Goal: Participate in discussion: Engage in conversation with other users on a specific topic

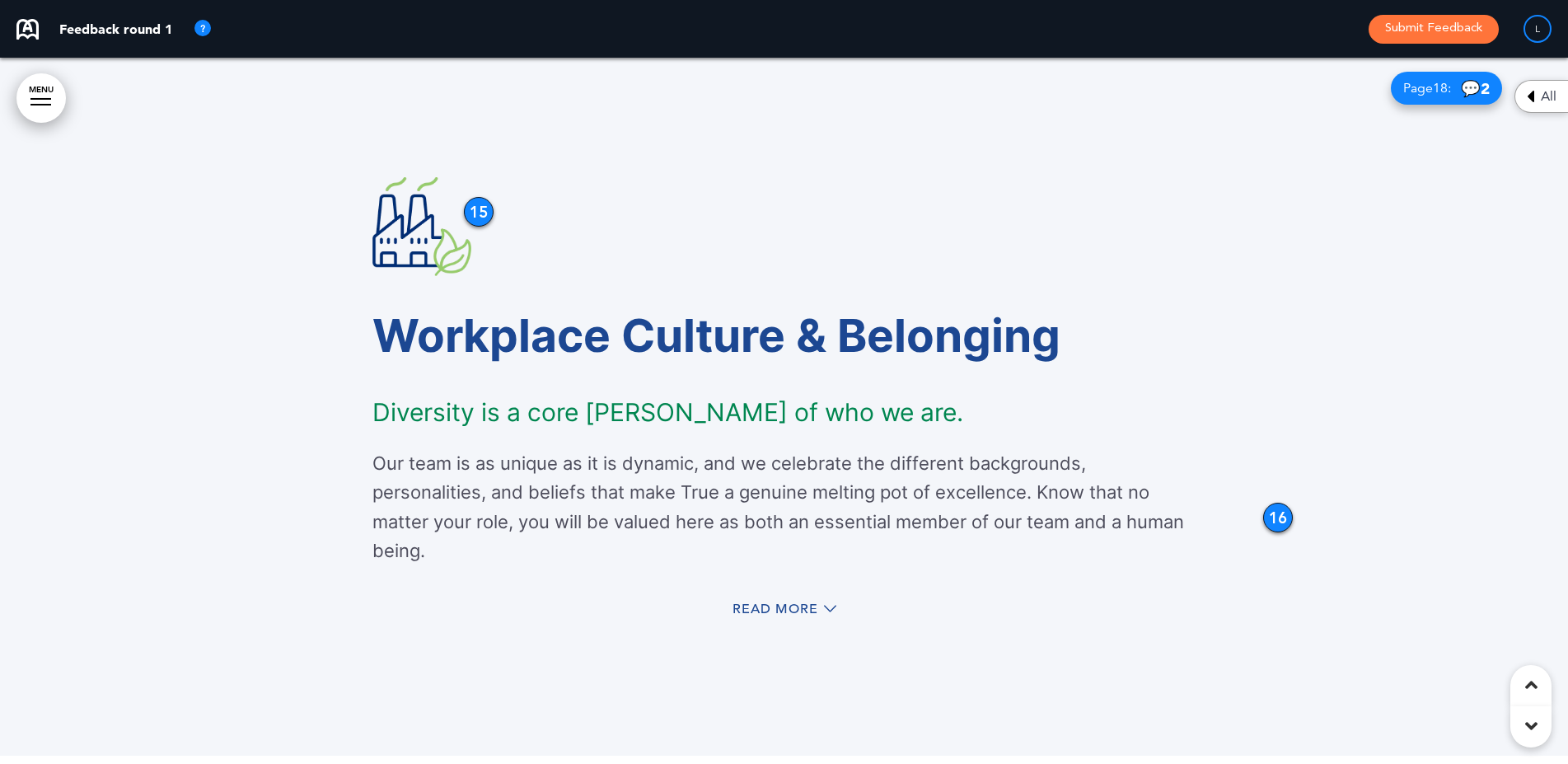
scroll to position [11567, 0]
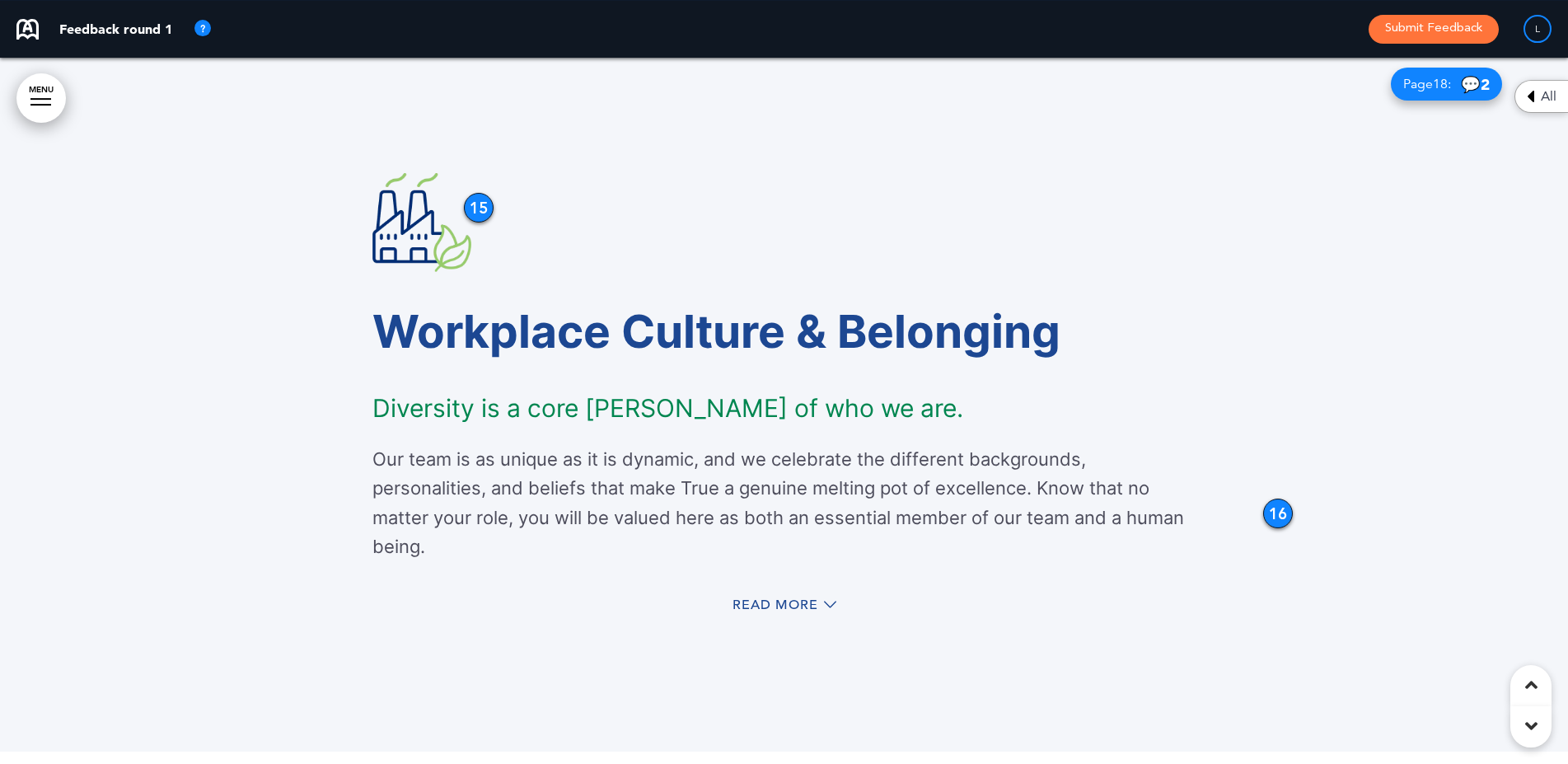
click at [791, 591] on div "Read More" at bounding box center [784, 607] width 823 height 34
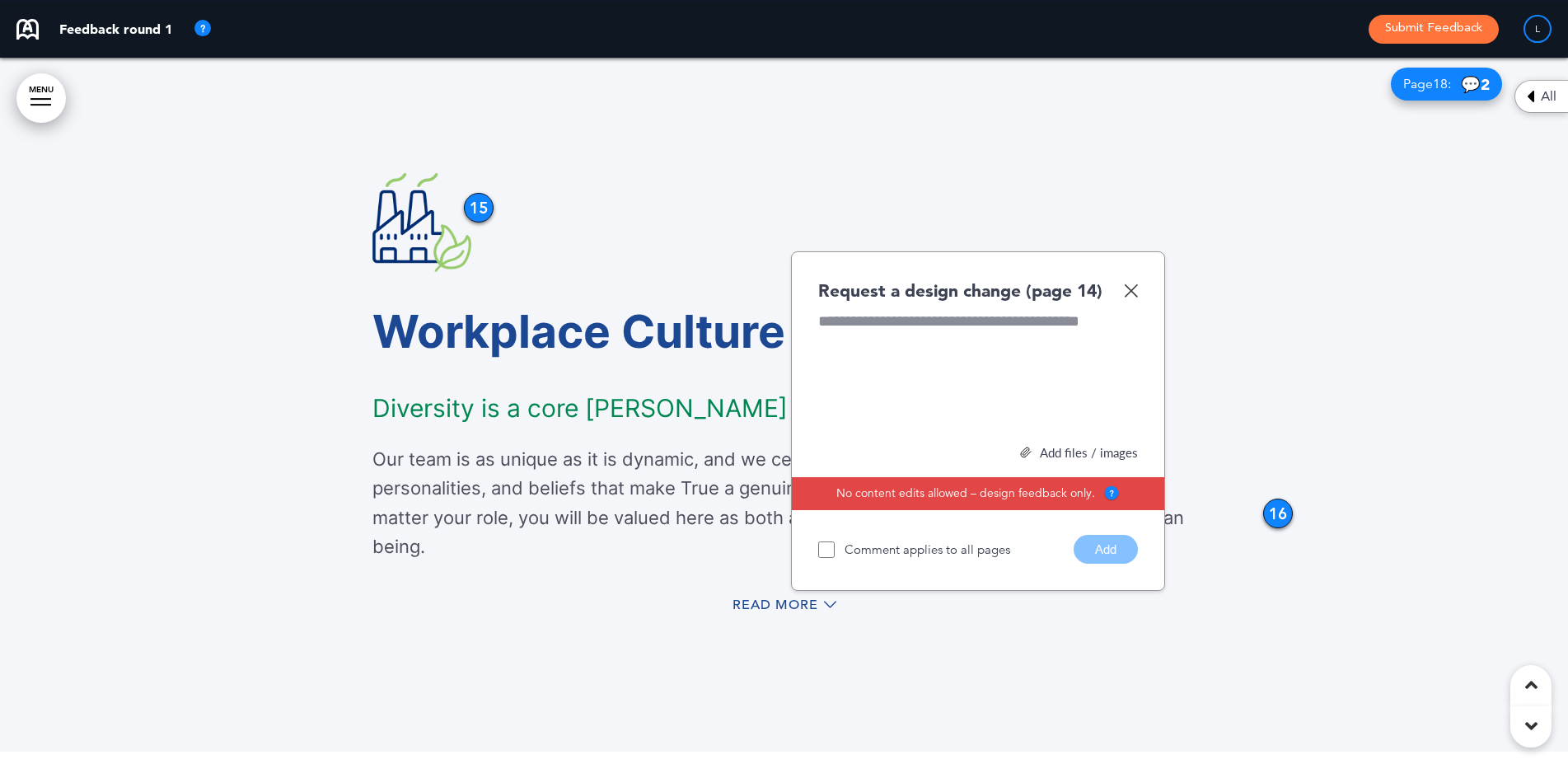
click at [785, 592] on div "Read More" at bounding box center [784, 607] width 823 height 34
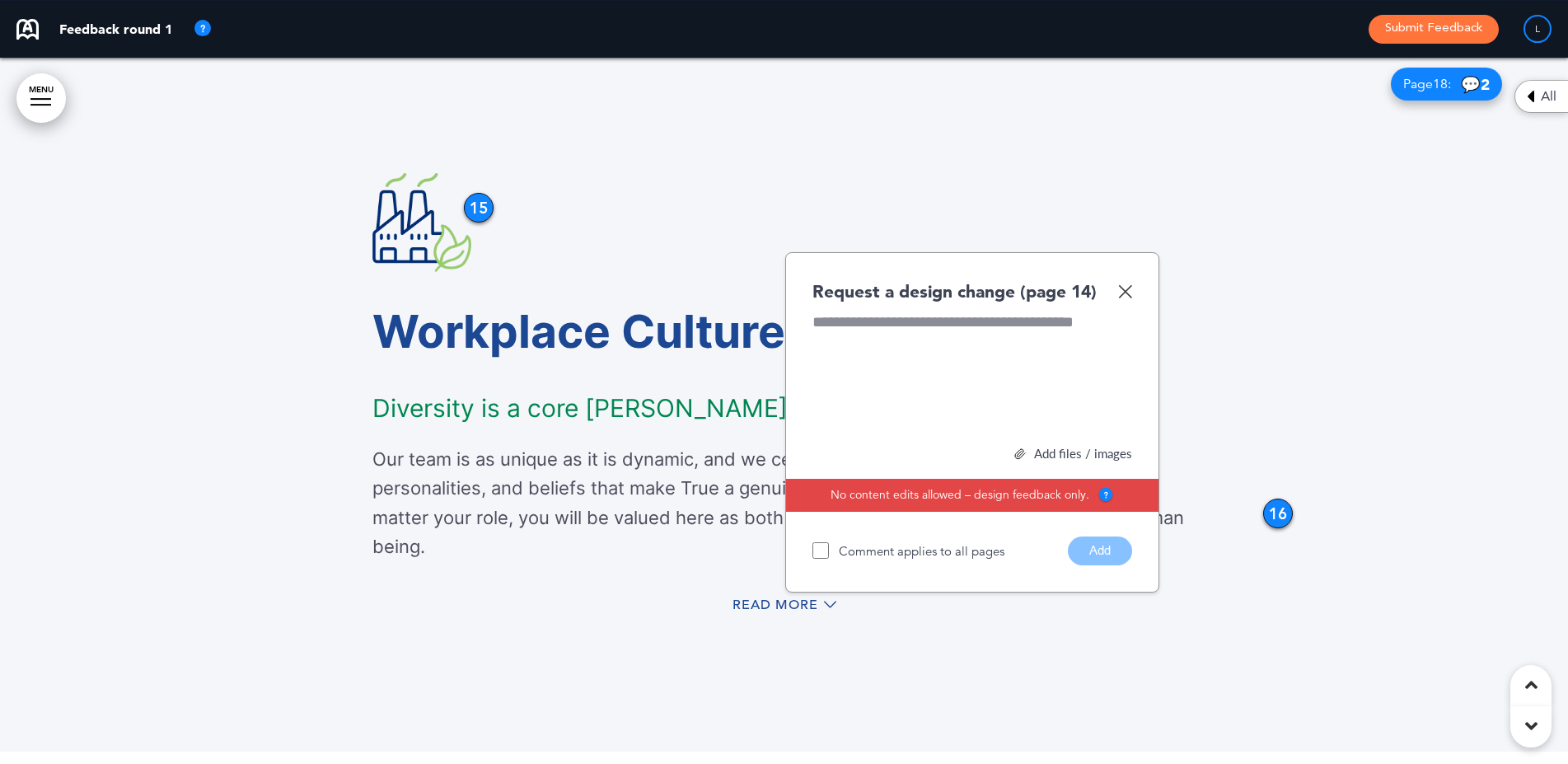
click at [1125, 295] on img at bounding box center [1125, 291] width 14 height 14
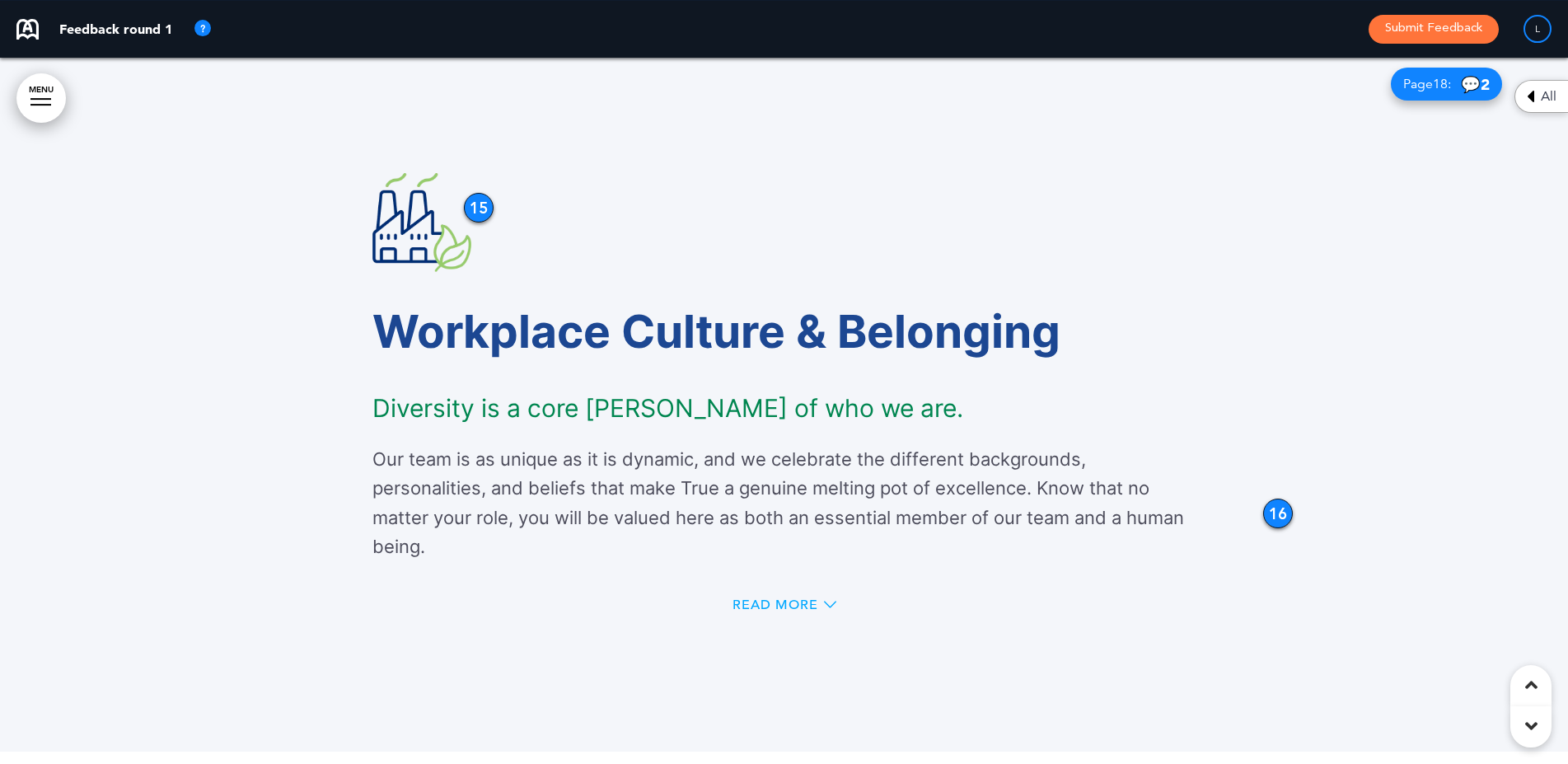
click at [821, 599] on div "Read More" at bounding box center [784, 605] width 104 height 13
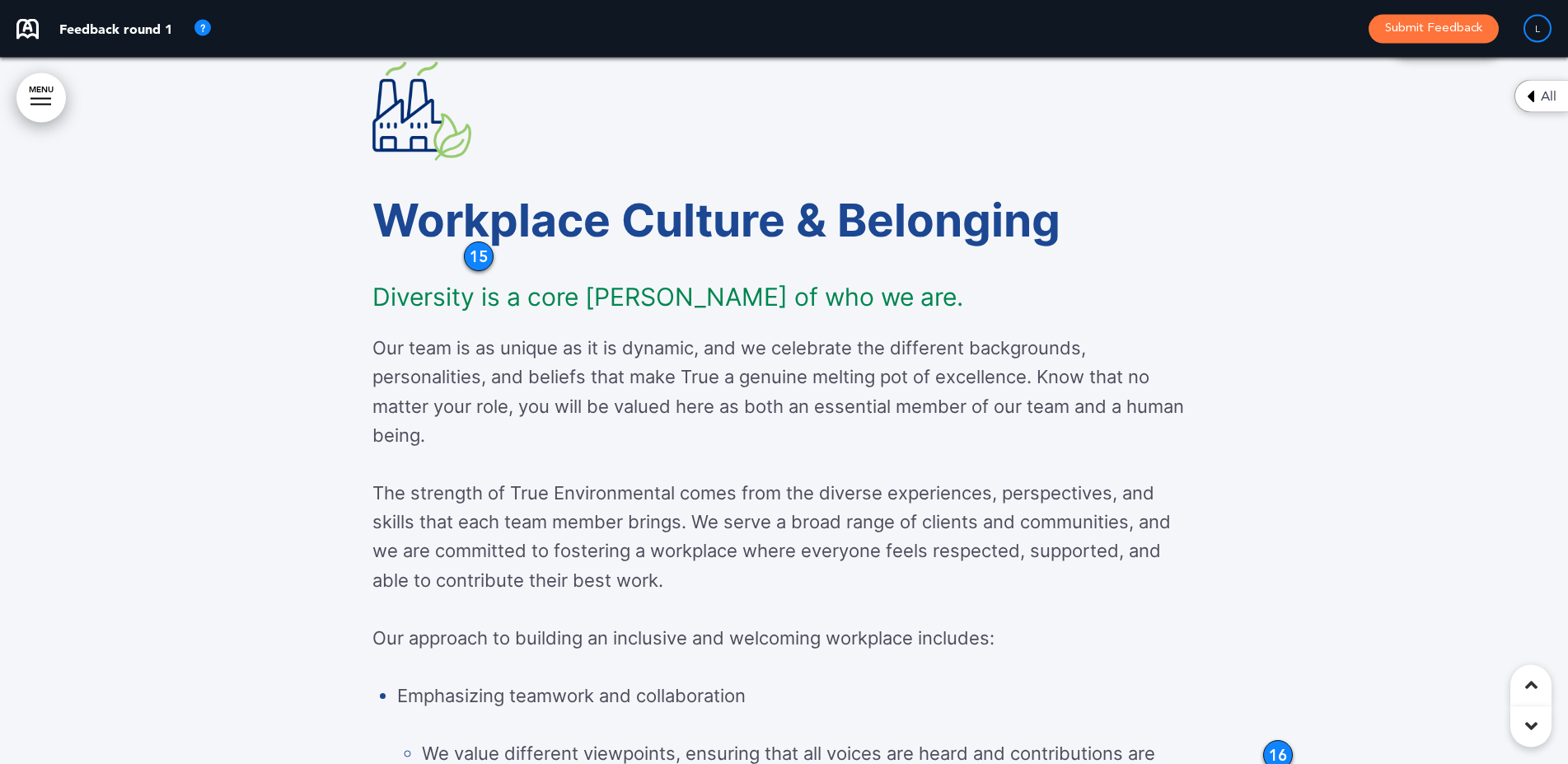
scroll to position [11612, 0]
click at [479, 259] on div "15" at bounding box center [478, 256] width 30 height 30
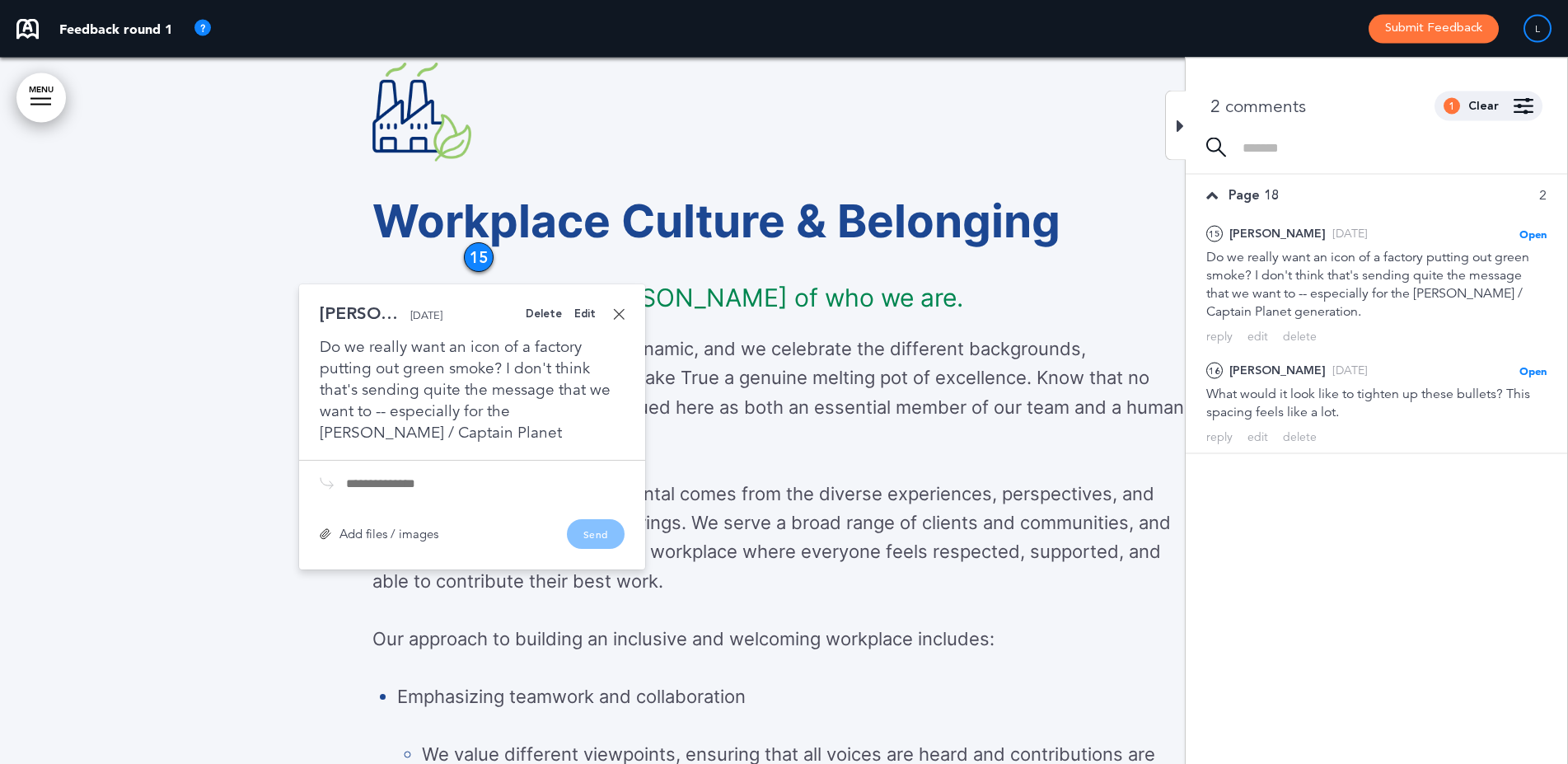
click at [381, 482] on input "text" at bounding box center [486, 484] width 278 height 13
type input "**********"
click at [589, 529] on button "Send" at bounding box center [596, 536] width 58 height 30
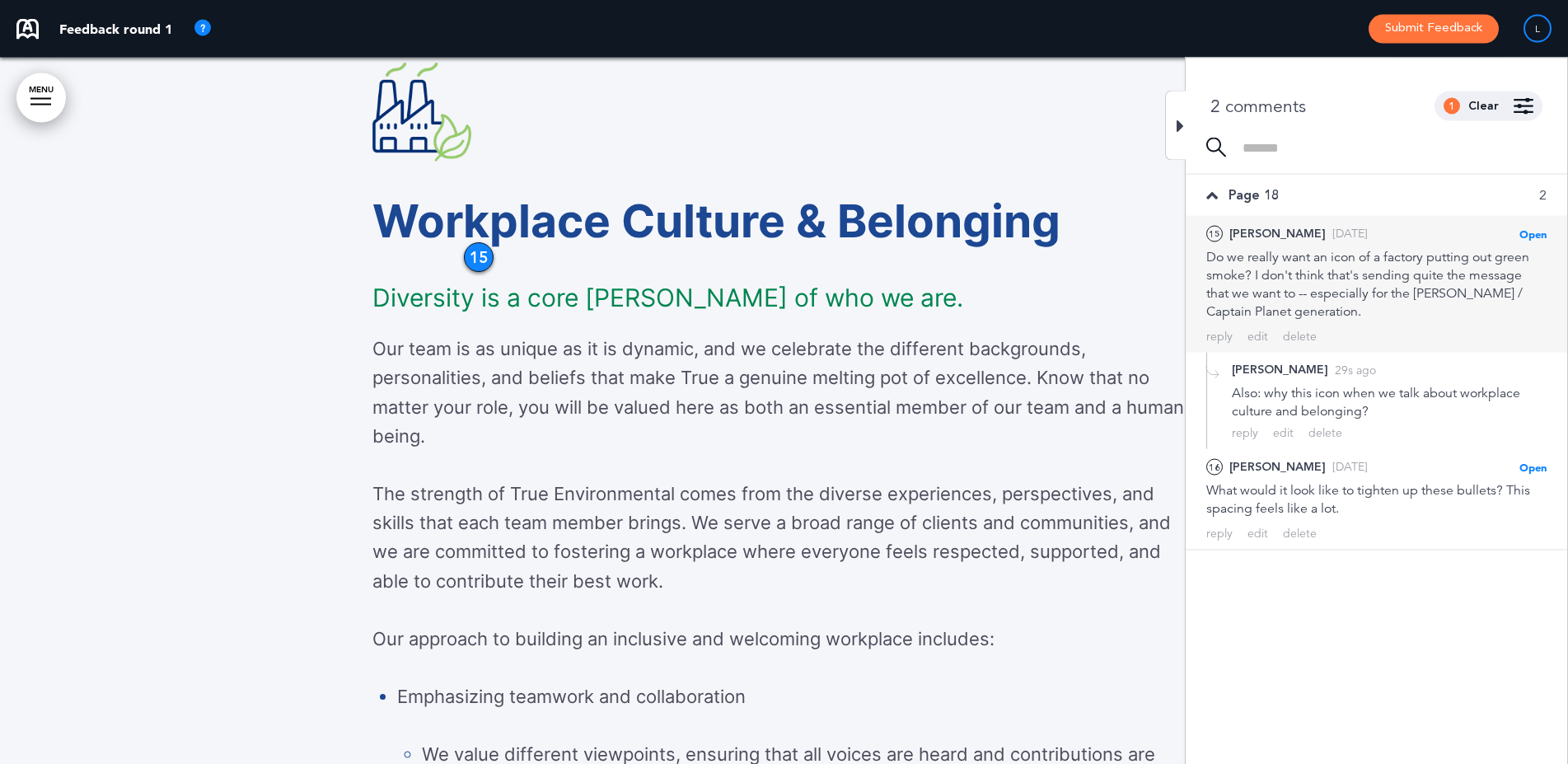
click at [1473, 244] on div "15 Liz [DATE] Open [PERSON_NAME] as Open Mark as Completed Mark as Please clari…" at bounding box center [1376, 273] width 341 height 96
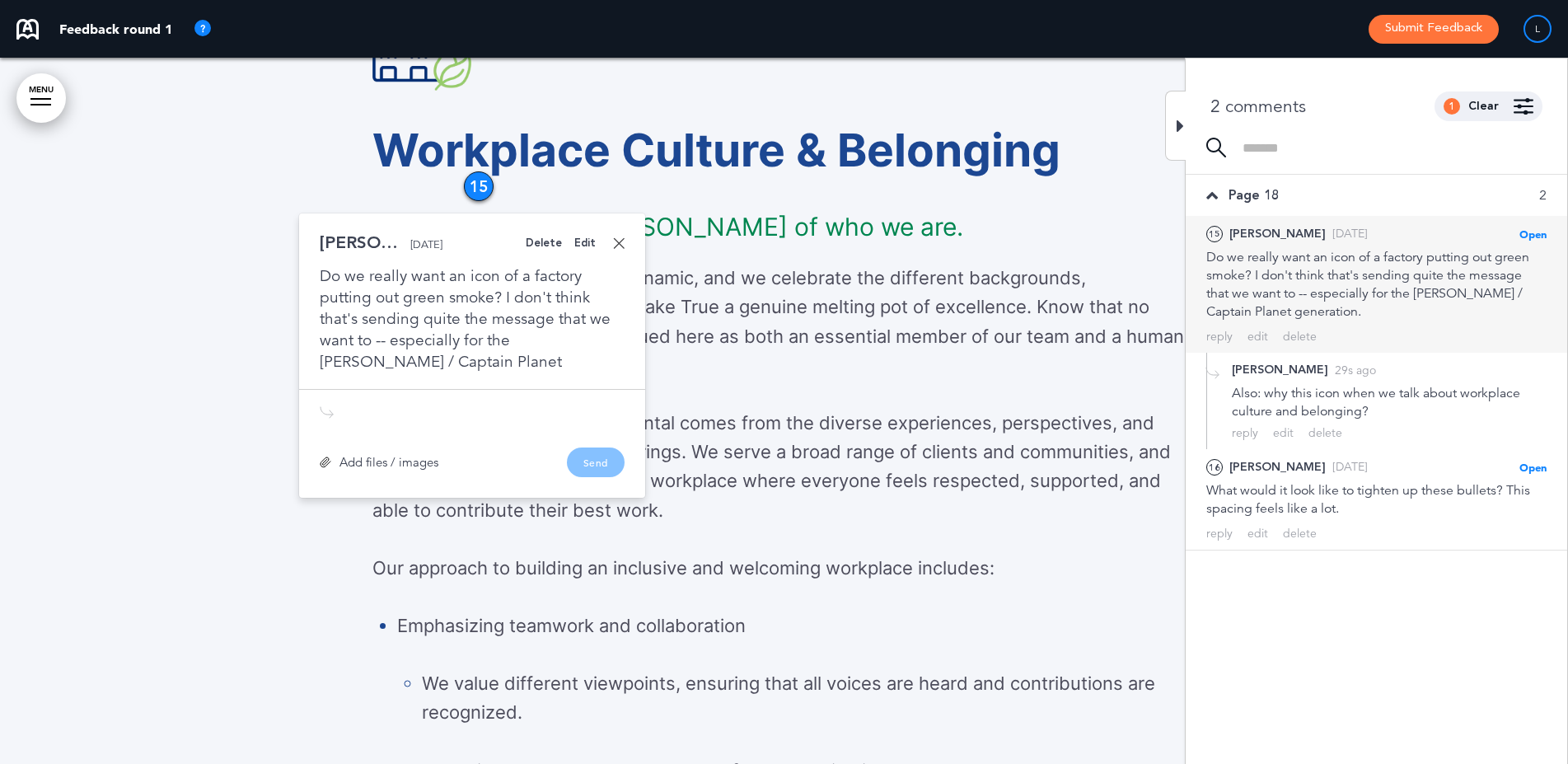
scroll to position [11715, 0]
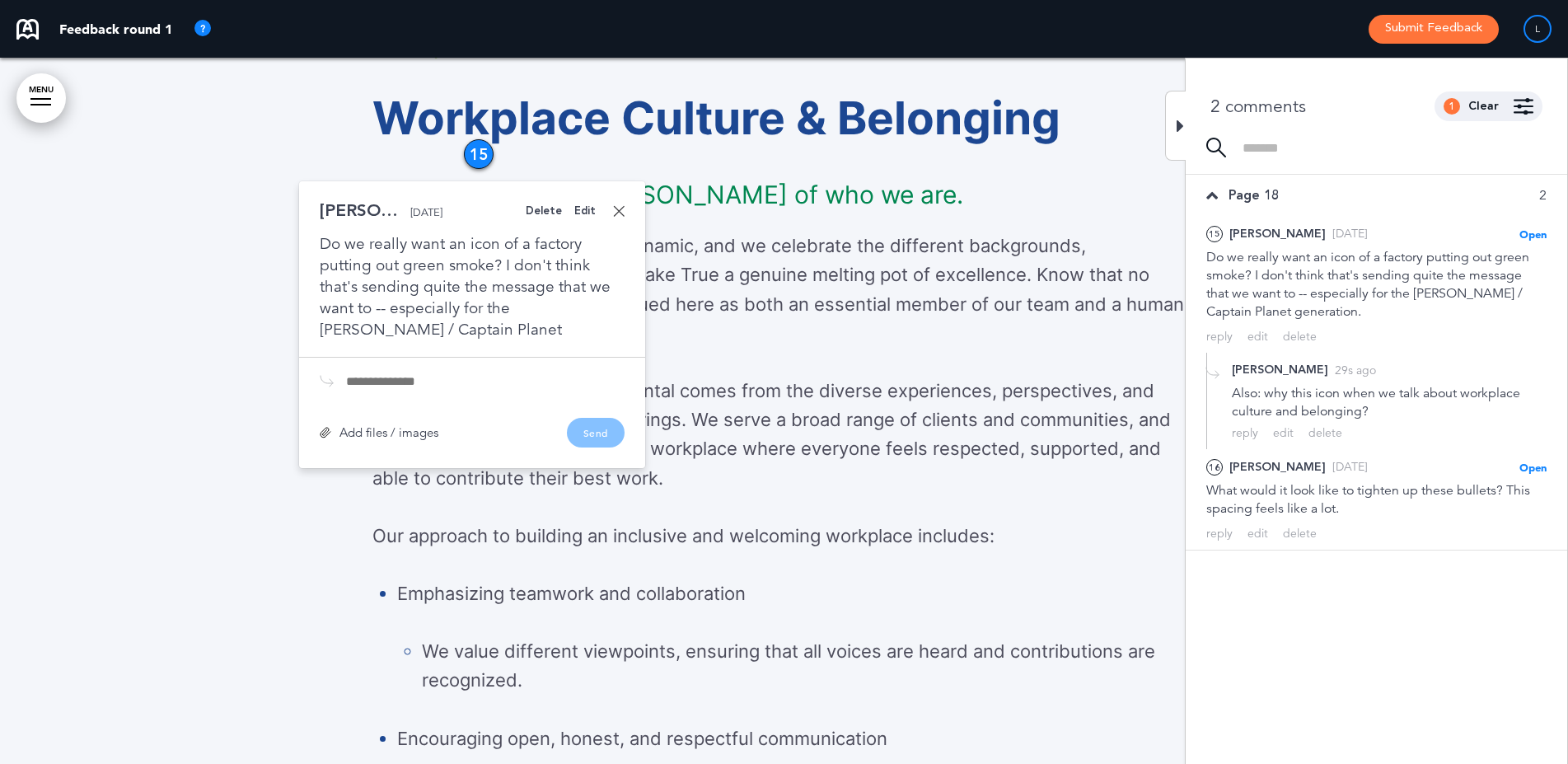
click at [505, 325] on div "Do we really want an icon of a factory putting out green smoke? I don't think t…" at bounding box center [472, 287] width 305 height 107
click at [587, 212] on div "Edit" at bounding box center [584, 211] width 21 height 11
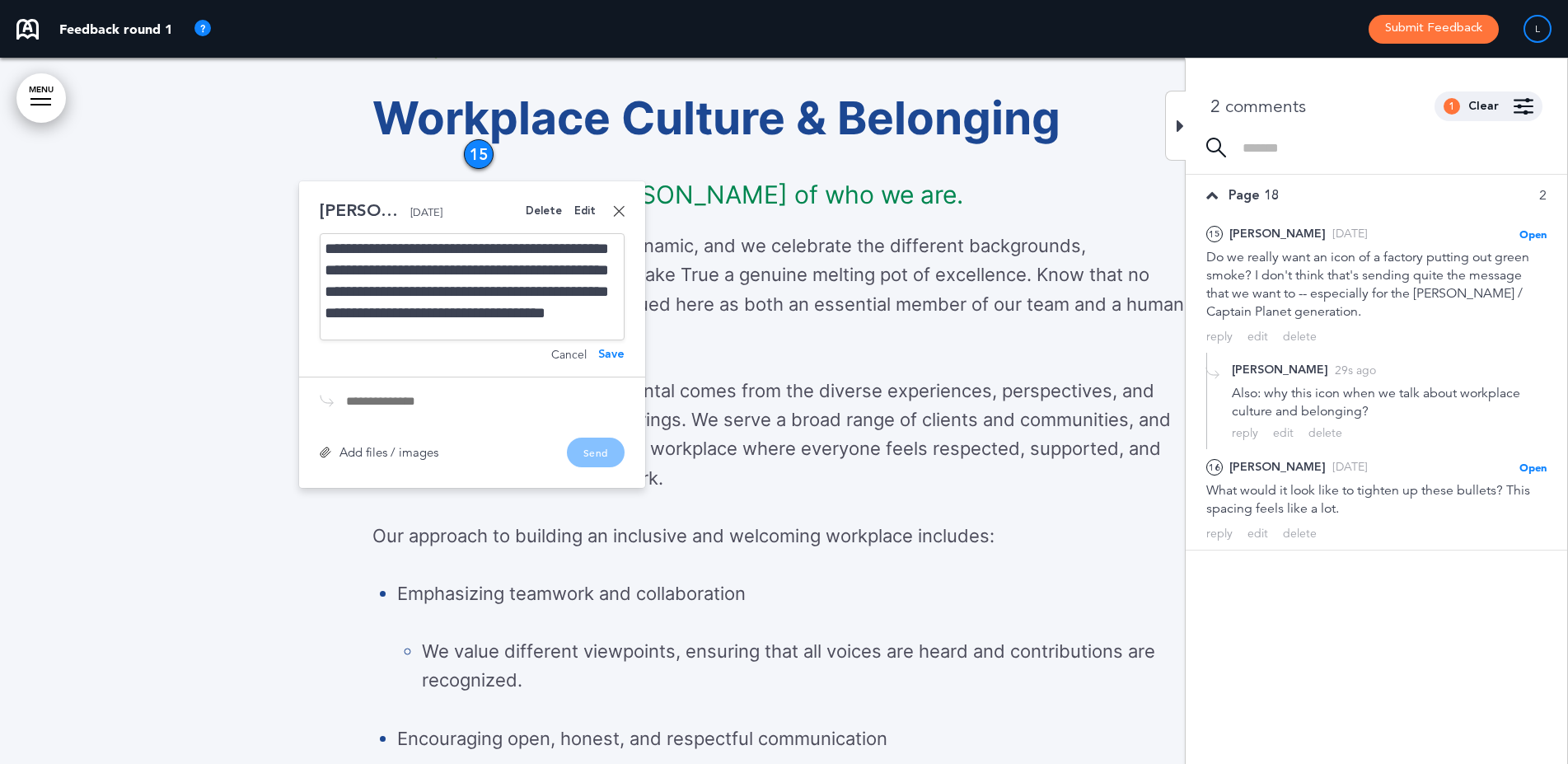
click at [567, 335] on div "**********" at bounding box center [472, 287] width 305 height 107
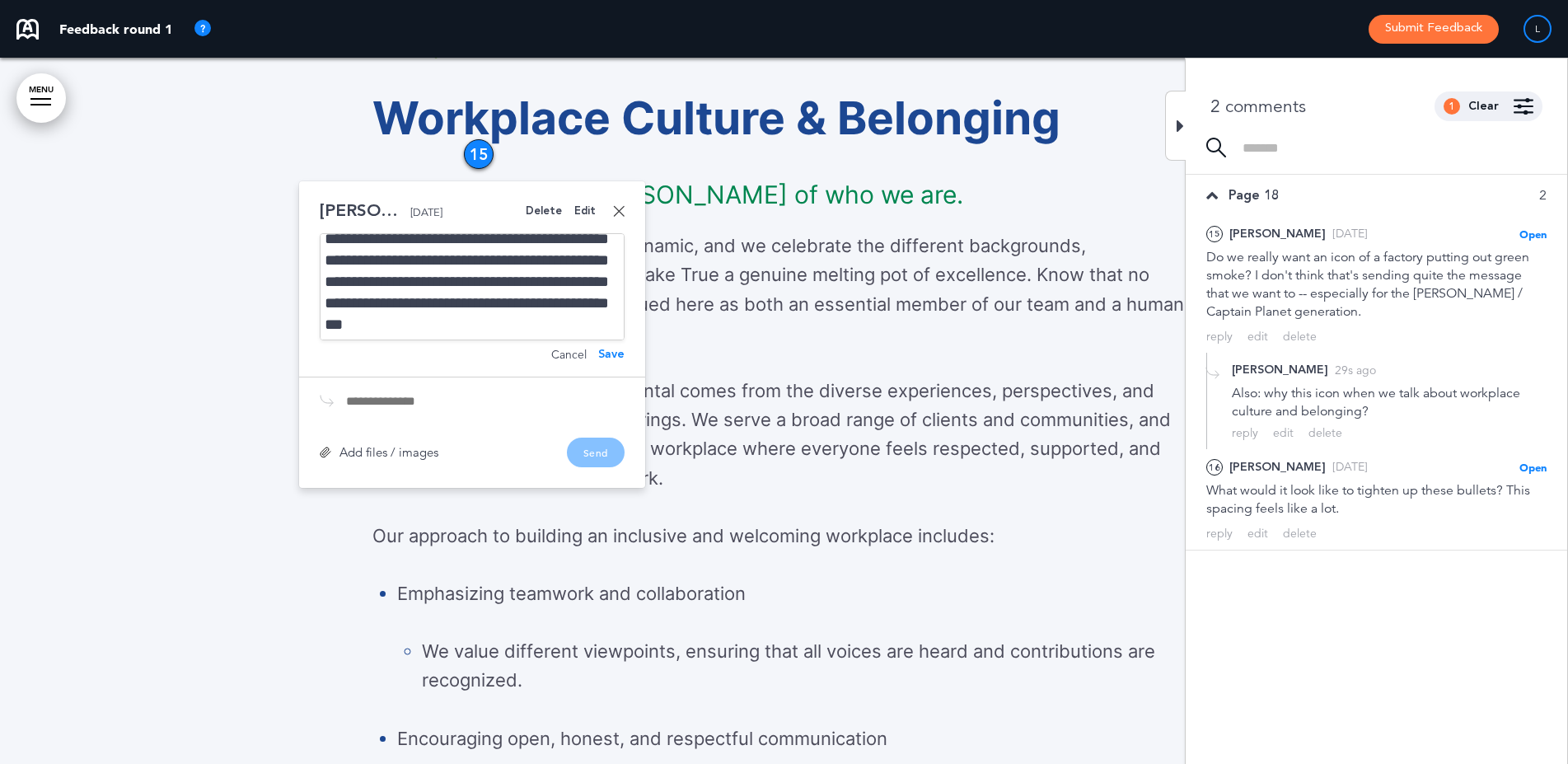
scroll to position [90, 0]
click at [615, 357] on div "Save" at bounding box center [610, 354] width 26 height 12
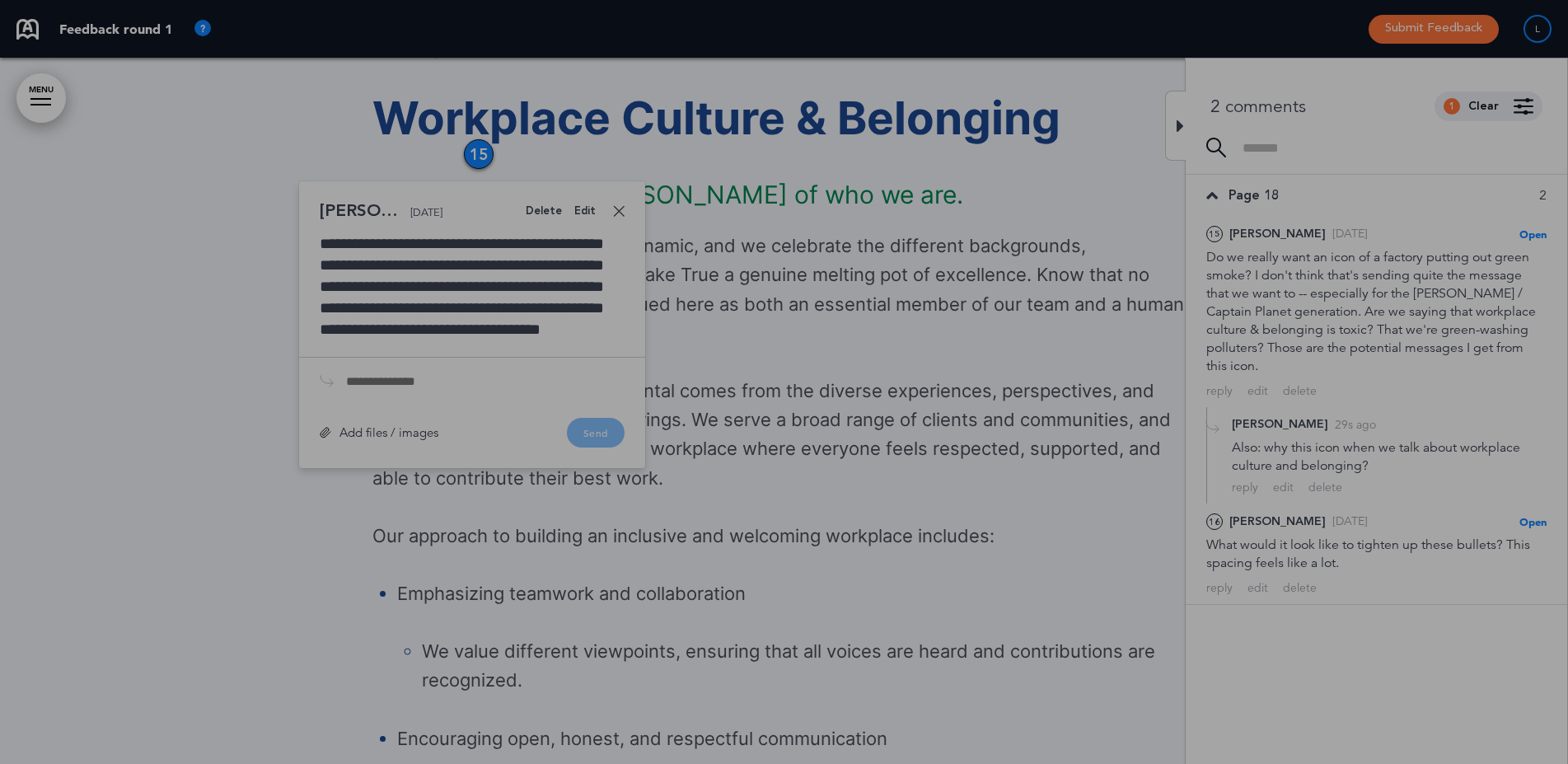
scroll to position [85, 0]
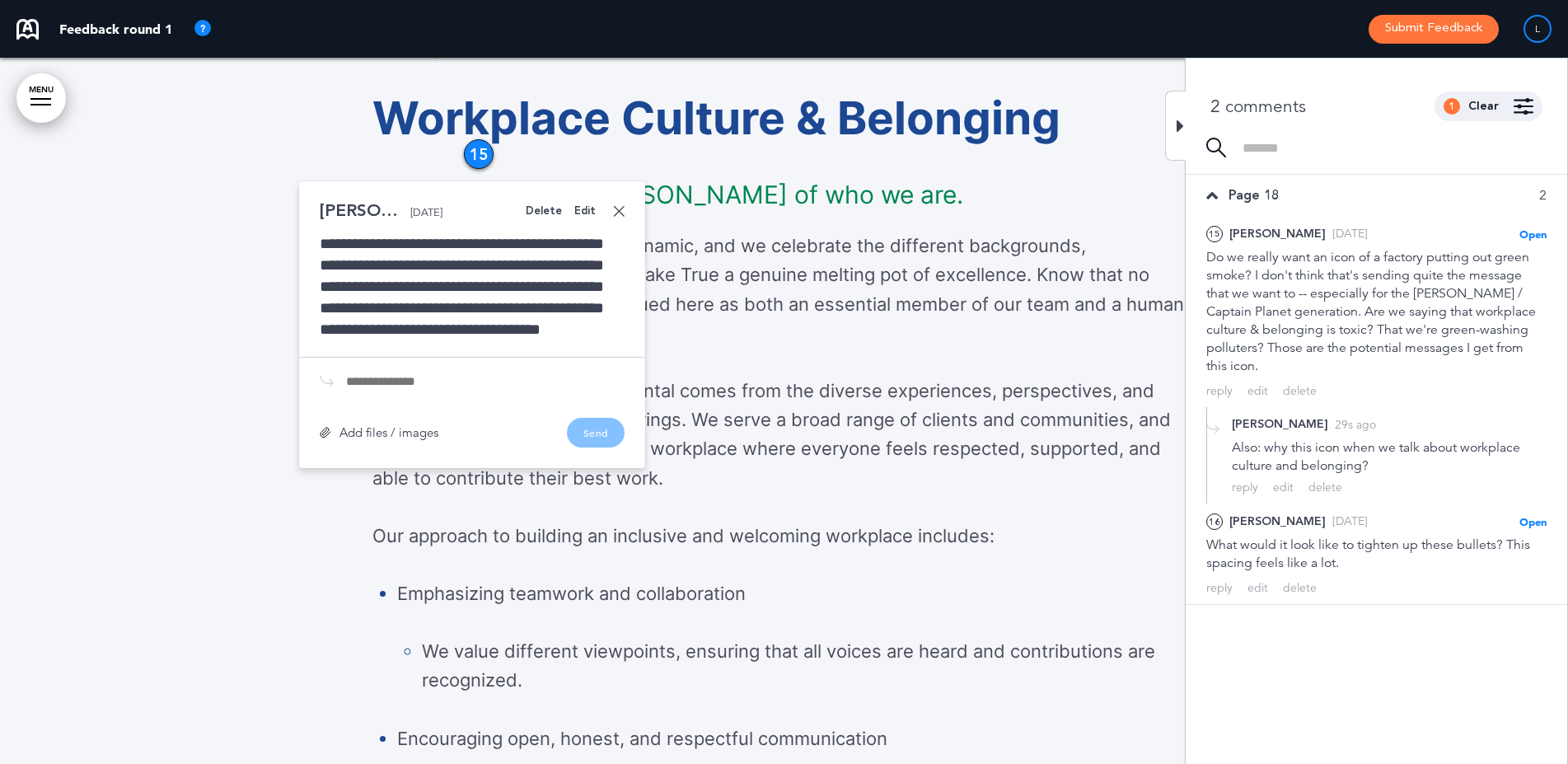
click at [624, 214] on link at bounding box center [619, 211] width 12 height 12
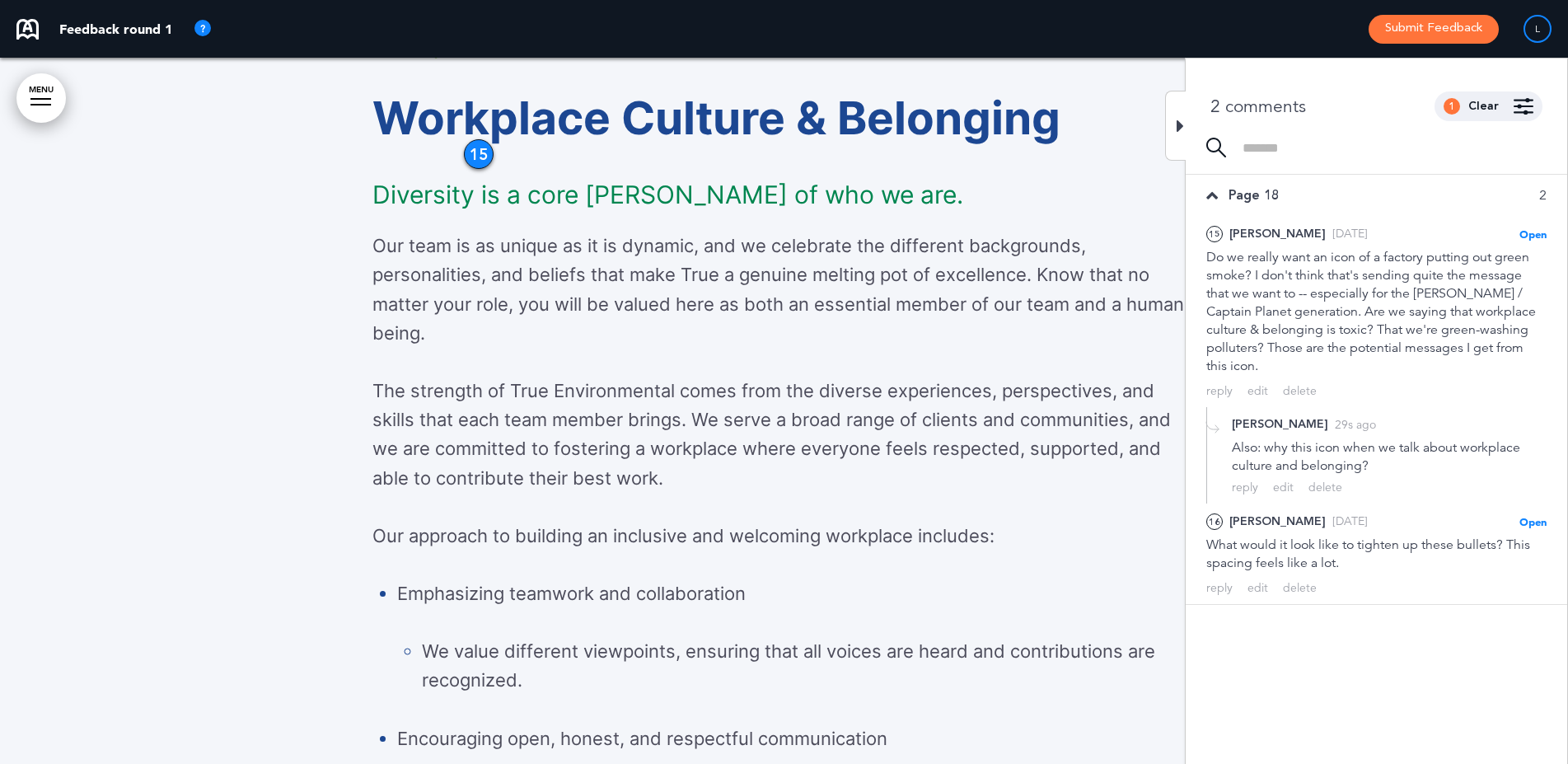
click at [1161, 115] on h1 "Workplace Culture & Belonging" at bounding box center [784, 118] width 823 height 45
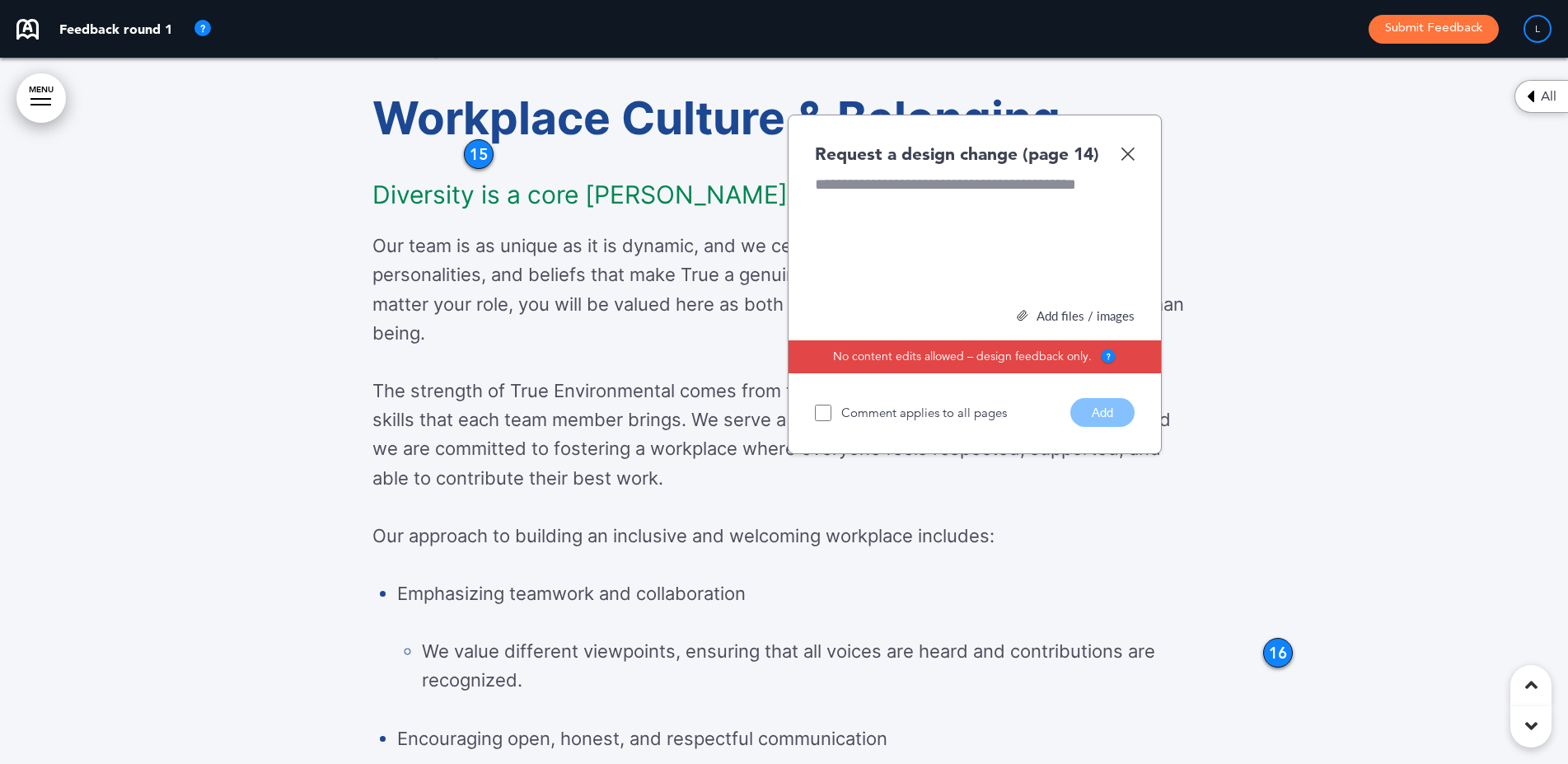
click at [1127, 153] on img at bounding box center [1128, 154] width 14 height 14
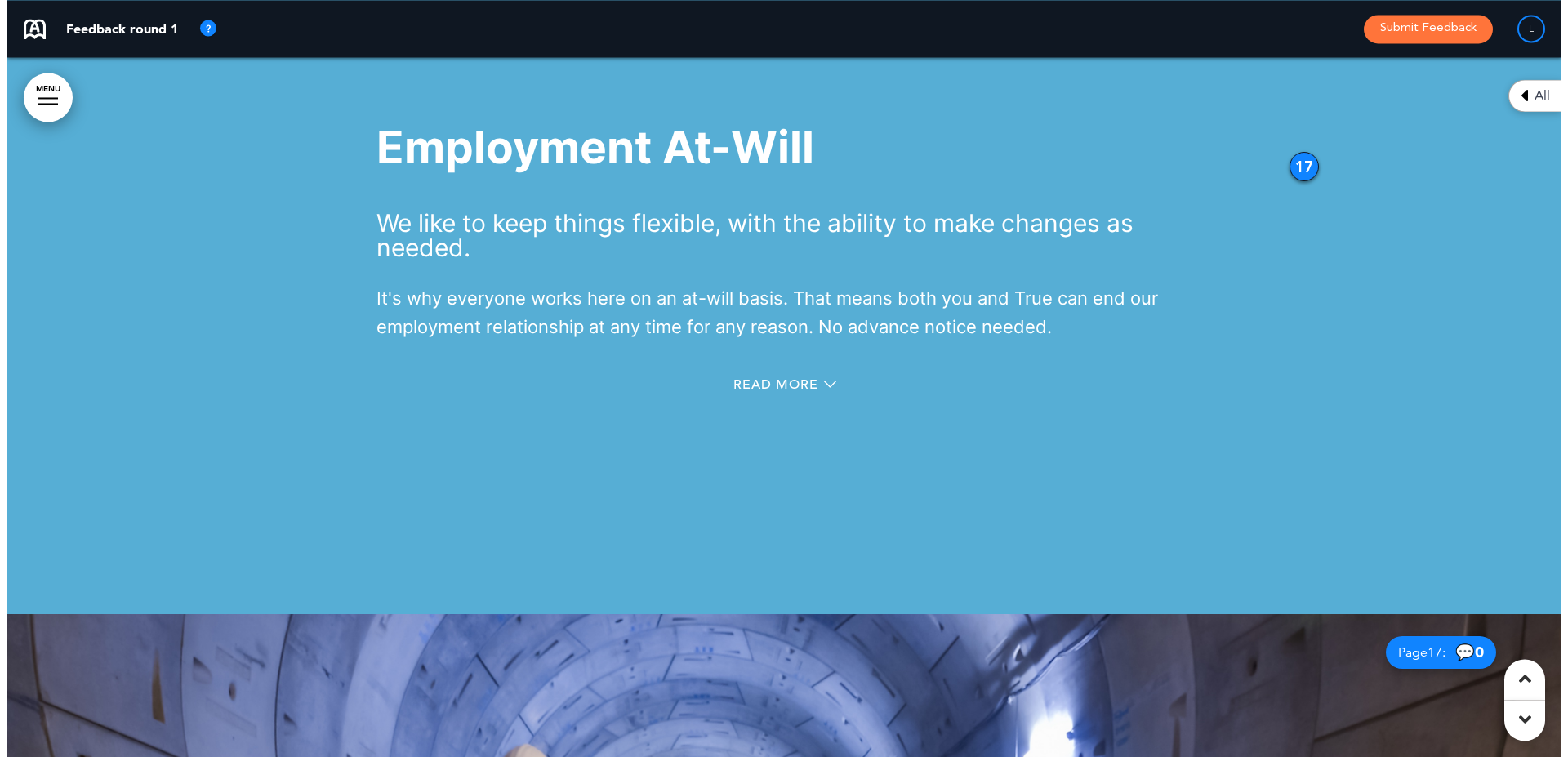
scroll to position [13426, 0]
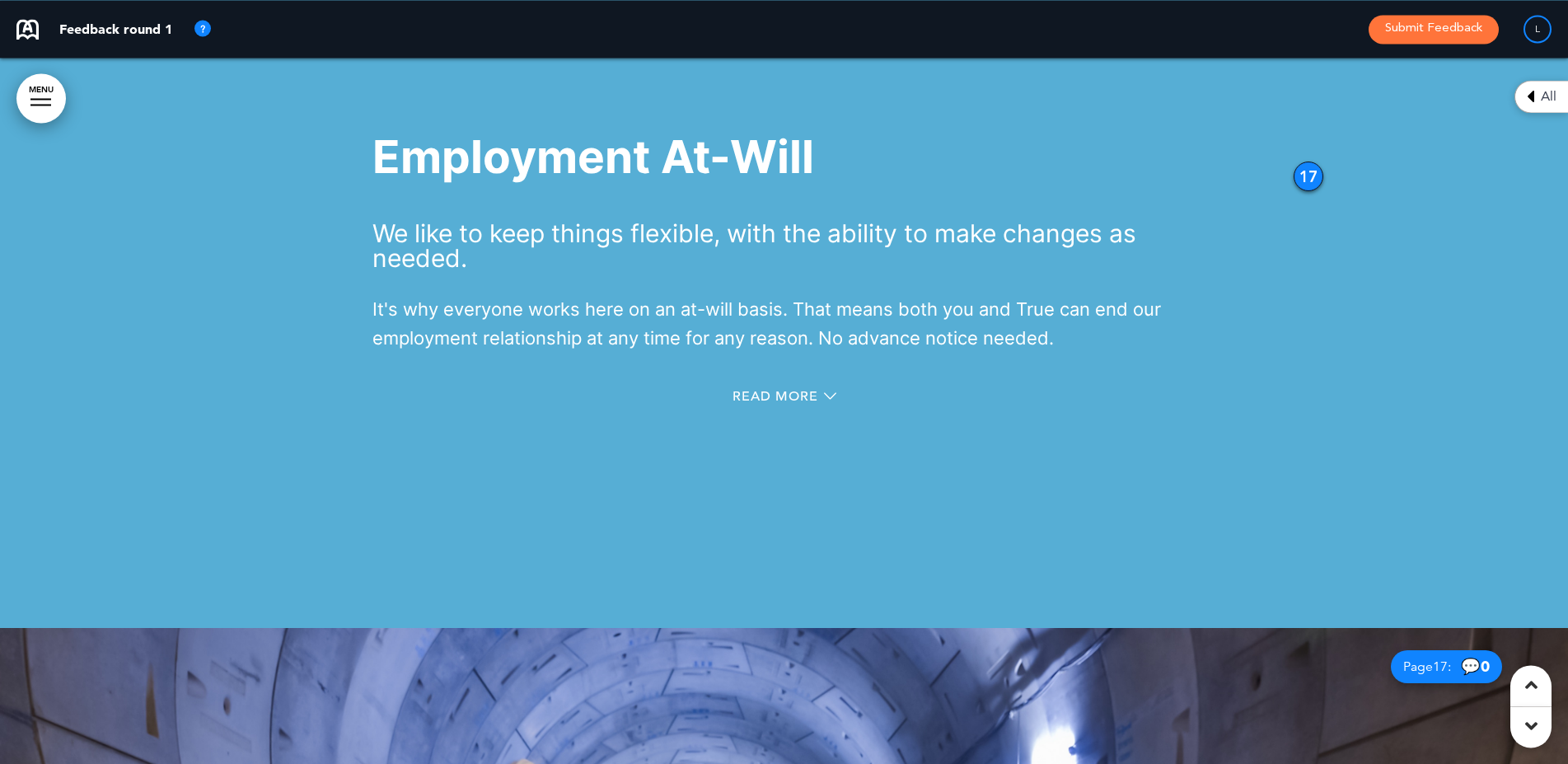
click at [43, 92] on link "MENU" at bounding box center [41, 98] width 50 height 50
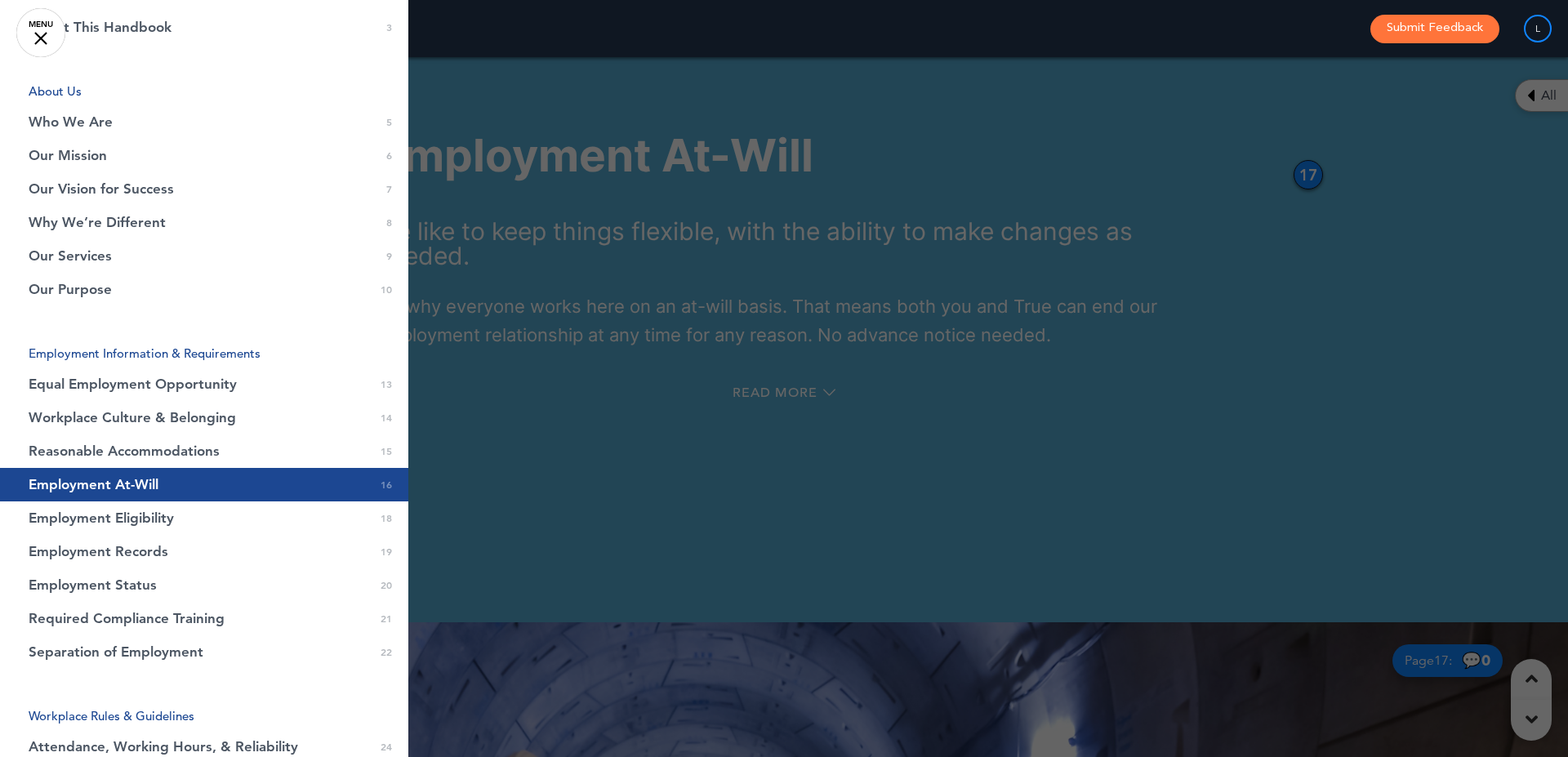
scroll to position [202, 0]
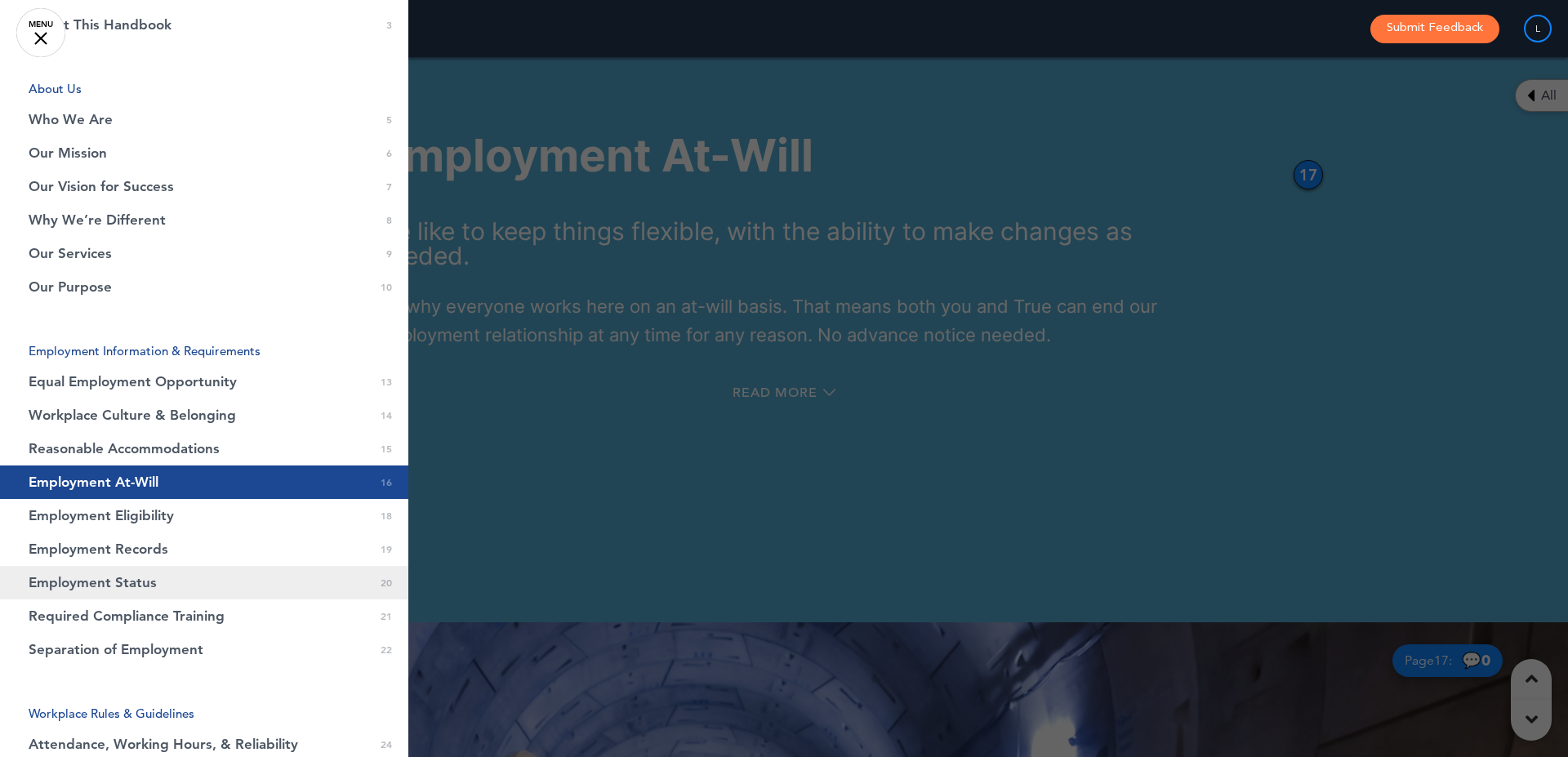
click at [118, 576] on span "Employment Status" at bounding box center [92, 582] width 128 height 14
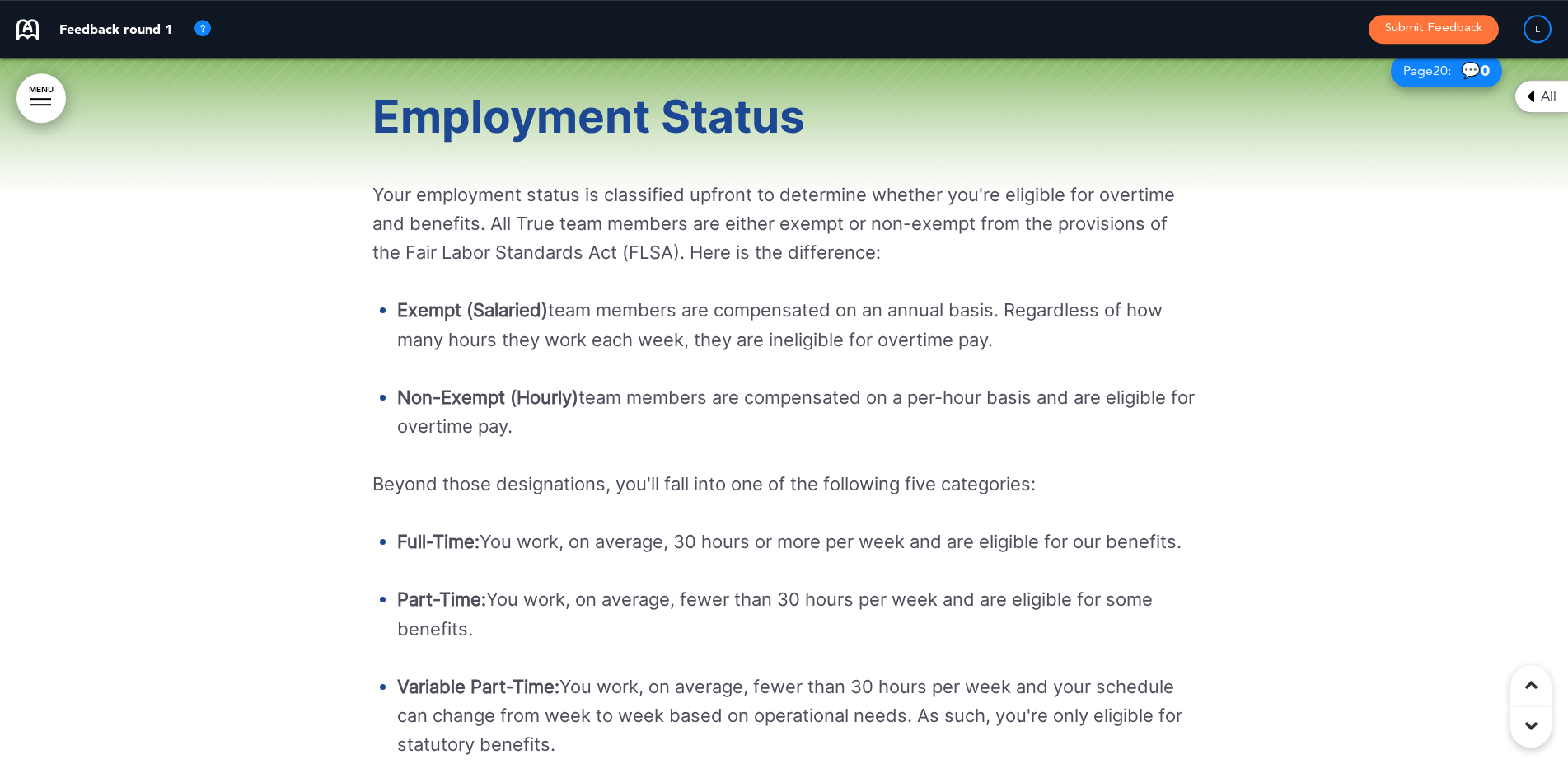
scroll to position [16263, 0]
